Goal: Check status: Check status

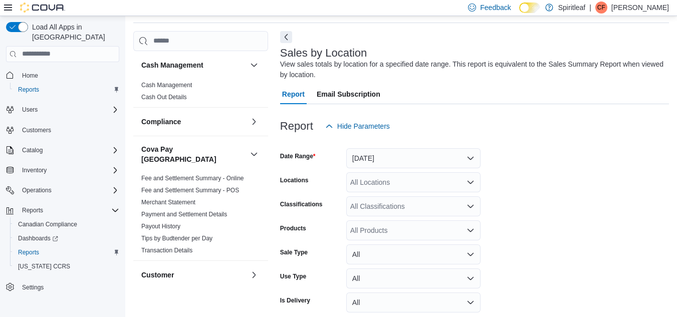
scroll to position [77, 0]
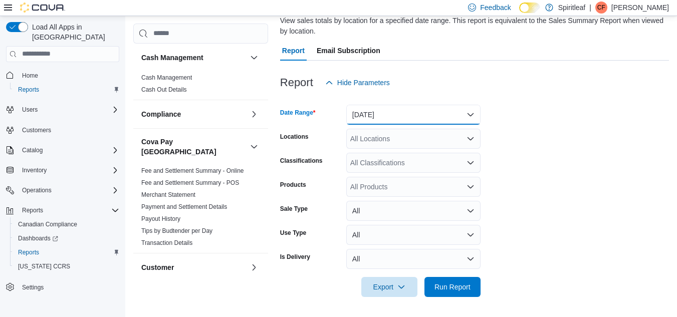
click at [470, 113] on button "[DATE]" at bounding box center [413, 115] width 134 height 20
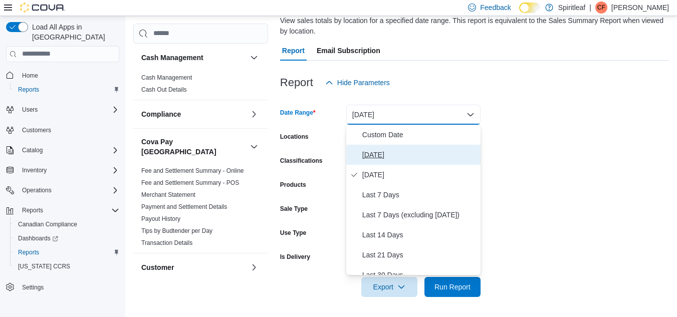
click at [367, 154] on span "[DATE]" at bounding box center [419, 155] width 114 height 12
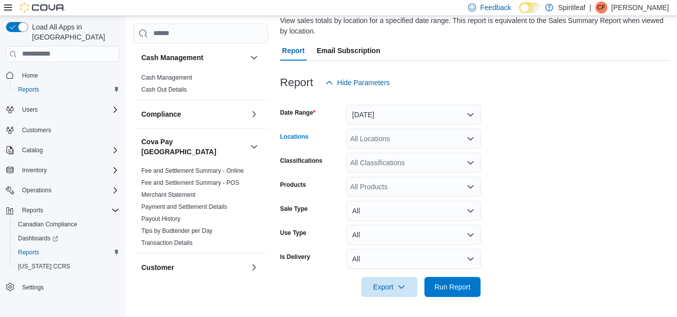
click at [376, 141] on div "All Locations" at bounding box center [413, 139] width 134 height 20
type input "***"
click at [418, 155] on span "300 - Moose Jaw" at bounding box center [410, 156] width 54 height 10
click at [508, 157] on form "Date Range [DATE] Locations 300 - Moose Jaw Classifications All Classifications…" at bounding box center [474, 195] width 389 height 204
click at [449, 286] on span "Run Report" at bounding box center [452, 287] width 36 height 10
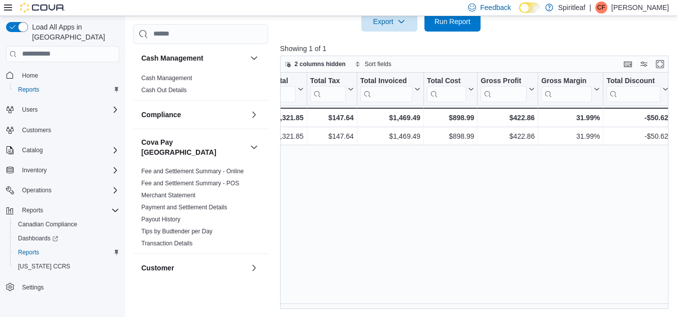
scroll to position [0, 376]
